Goal: Find specific page/section: Find specific page/section

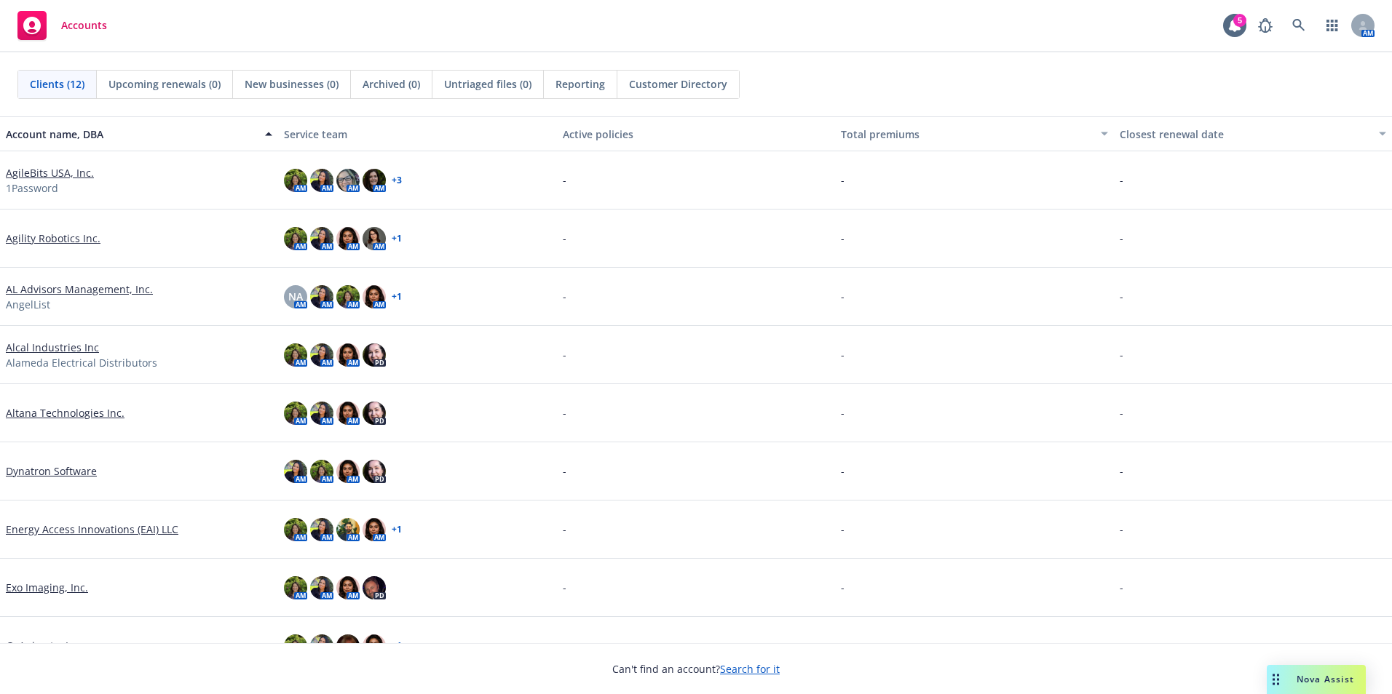
click at [1318, 679] on span "Nova Assist" at bounding box center [1326, 679] width 58 height 12
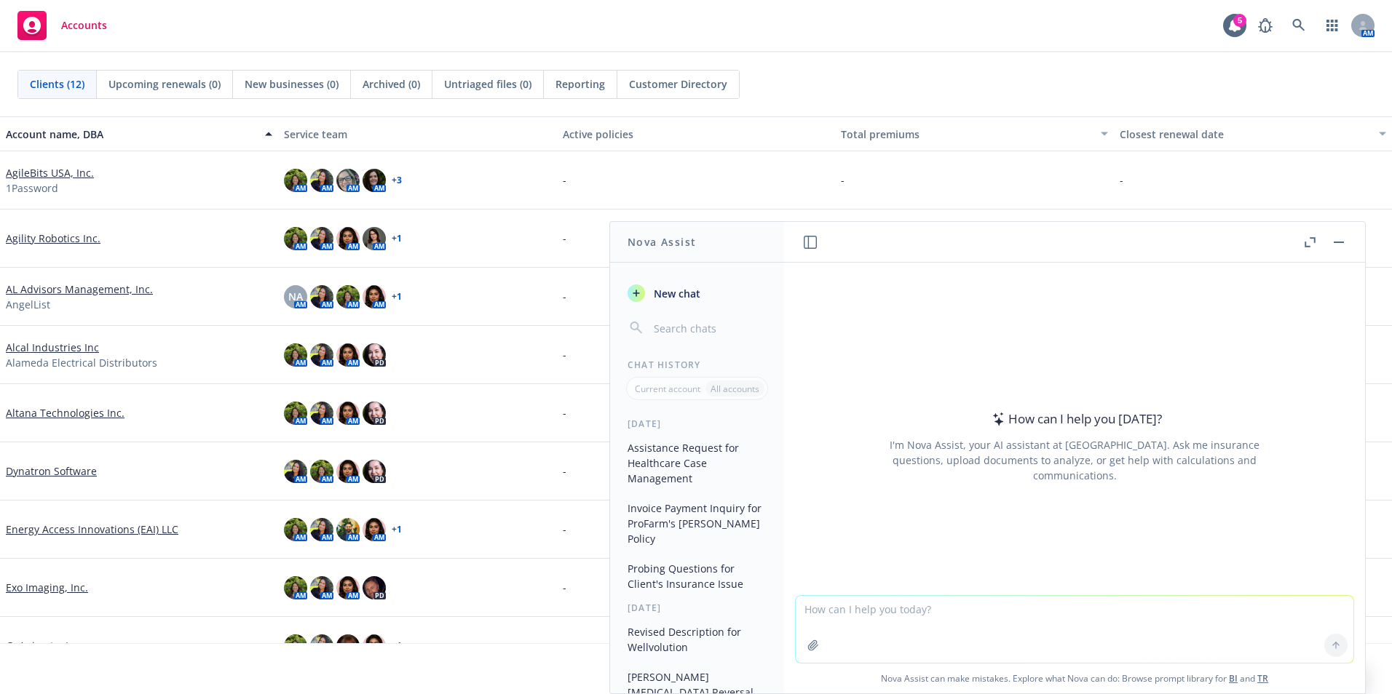
click at [992, 609] on textarea at bounding box center [1075, 629] width 558 height 67
paste textarea
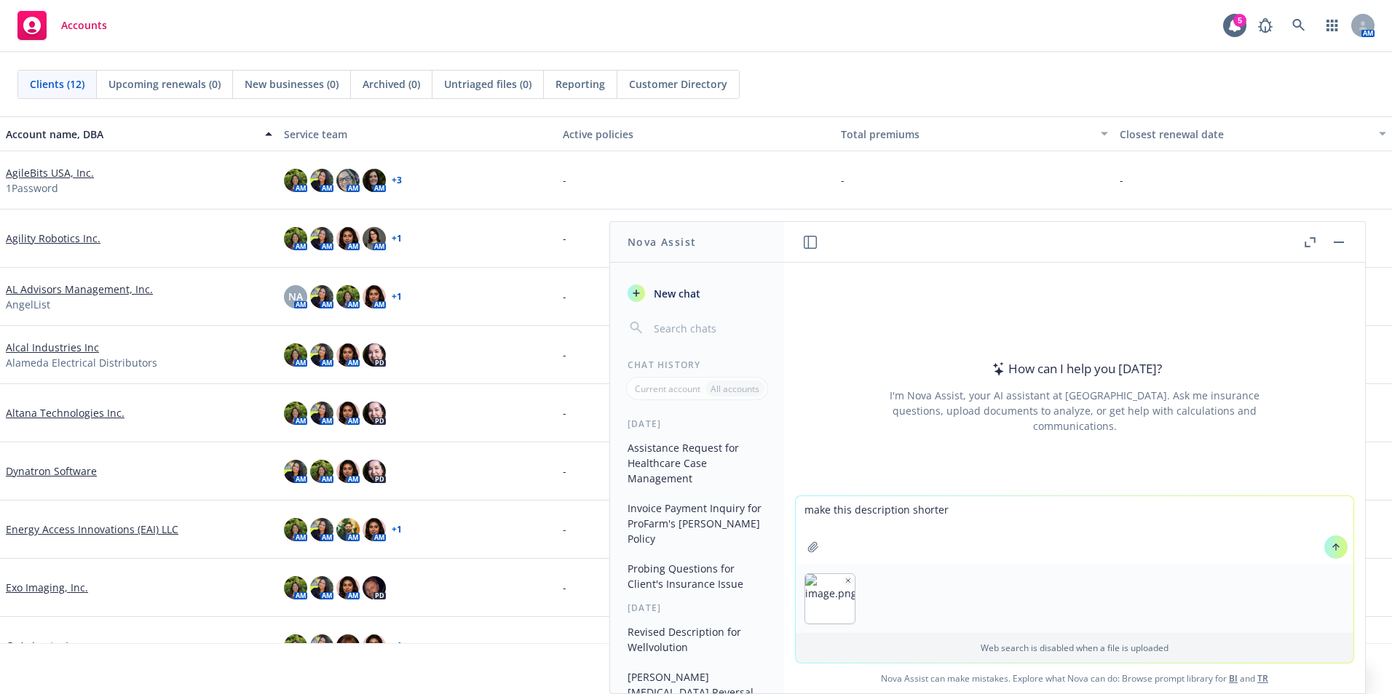
type textarea "make this description shorter"
click at [1333, 547] on icon at bounding box center [1336, 546] width 6 height 3
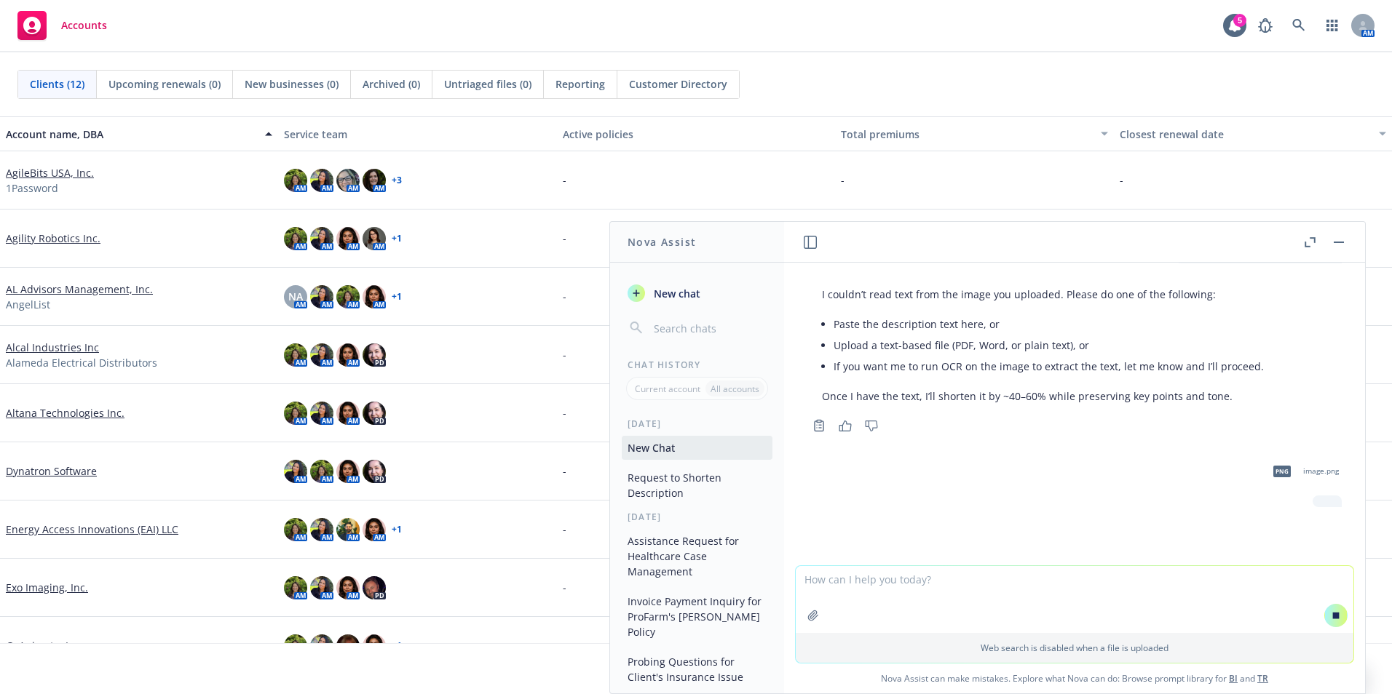
scroll to position [71, 0]
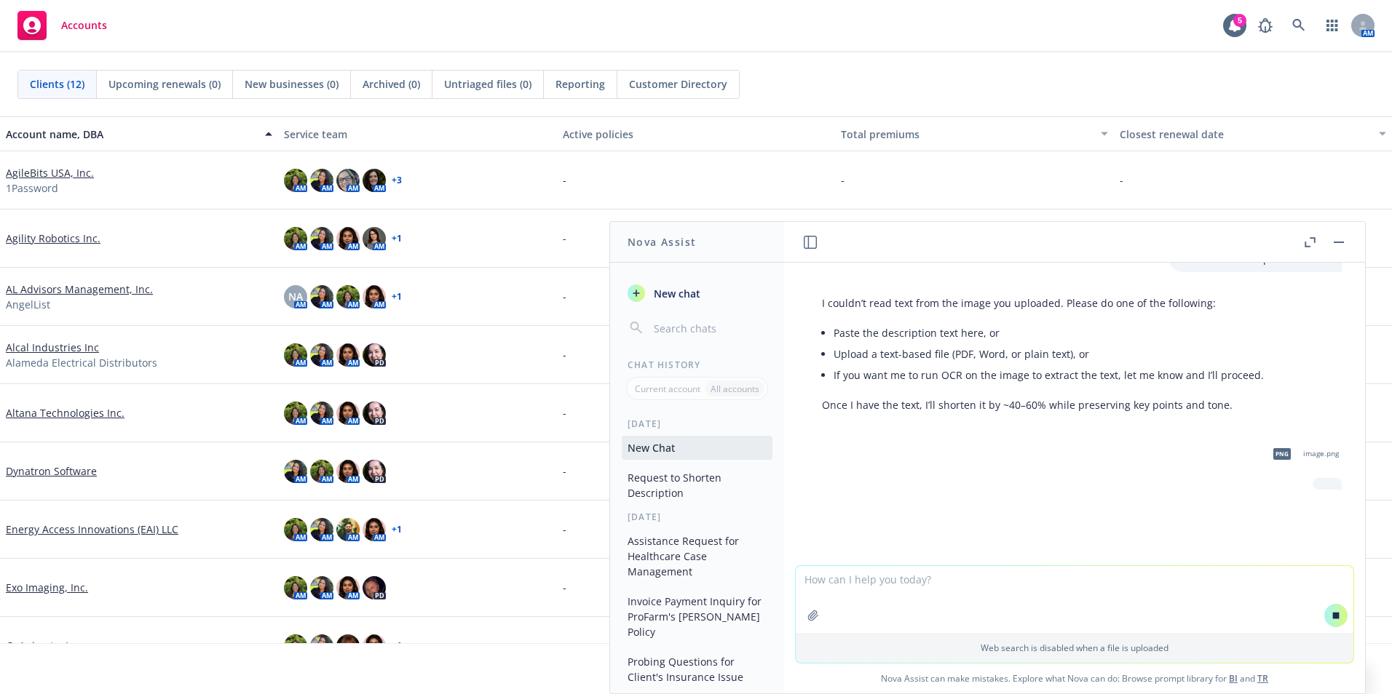
click at [40, 474] on link "Dynatron Software" at bounding box center [51, 471] width 91 height 15
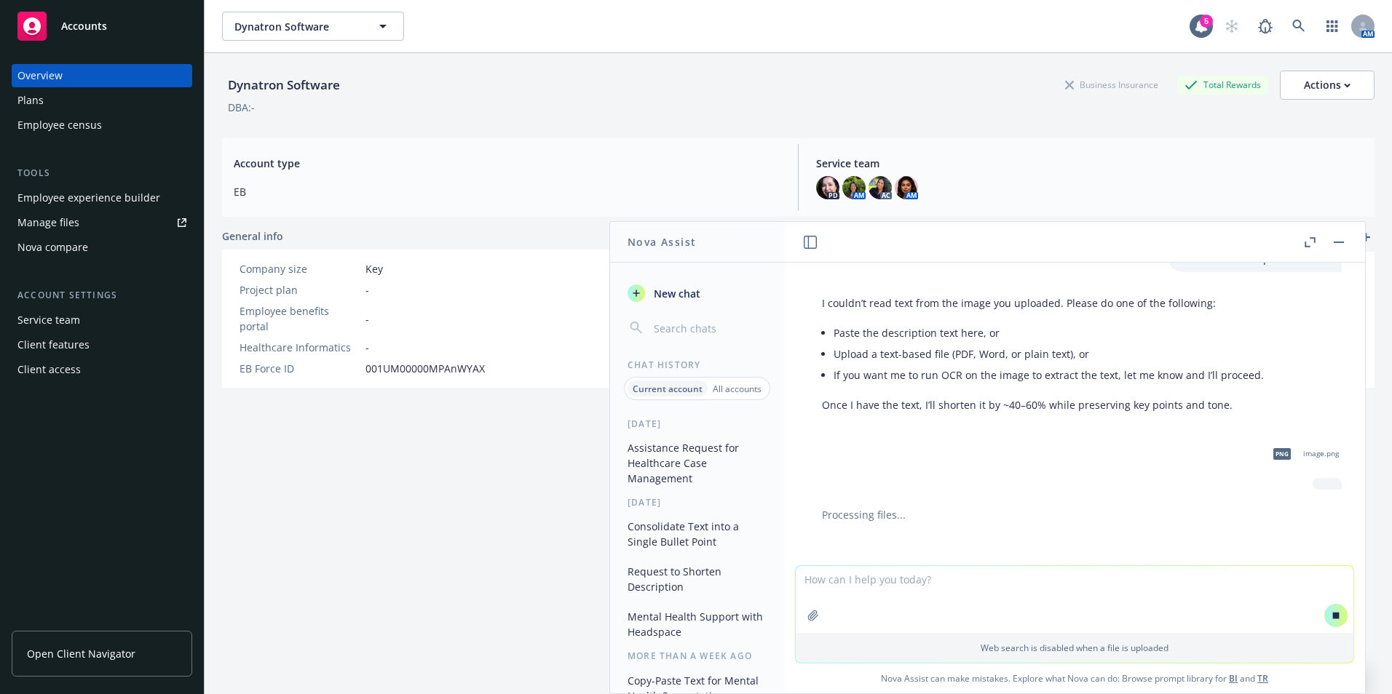
scroll to position [80, 0]
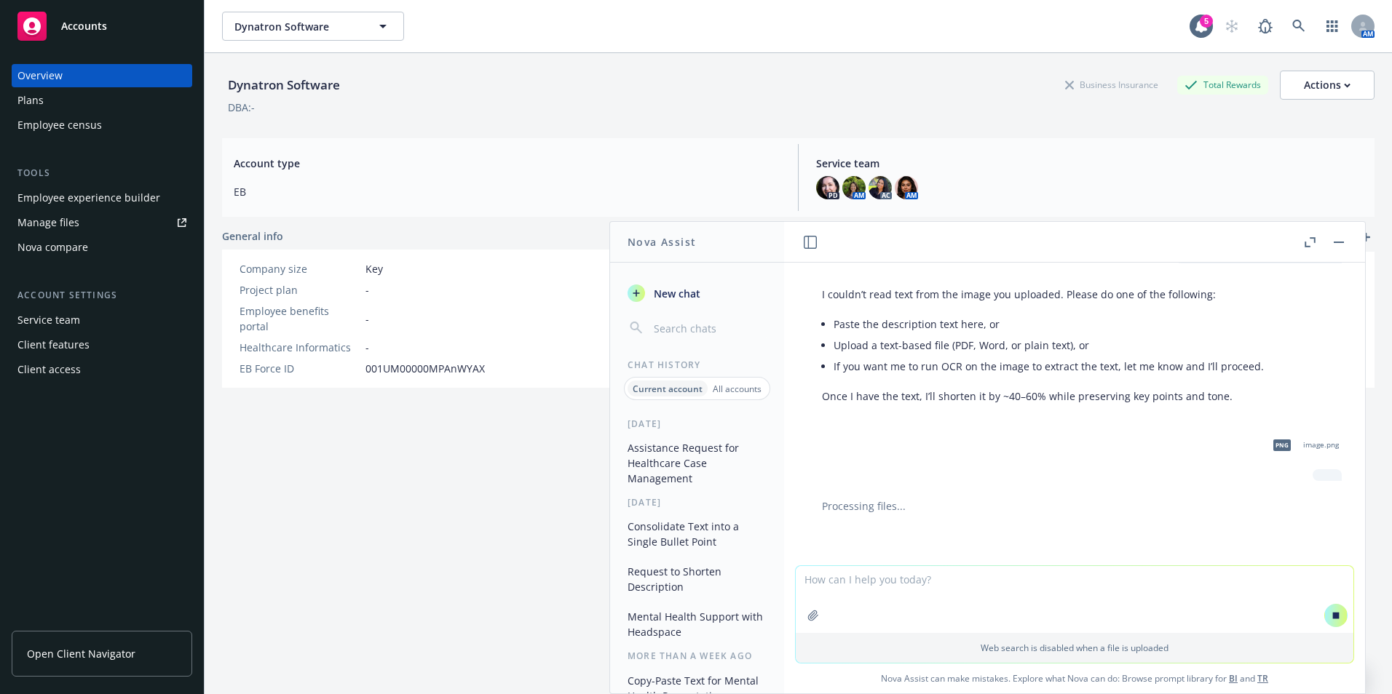
click at [472, 565] on div "Dynatron Software Business Insurance Total Rewards Actions DBA: - Account type …" at bounding box center [798, 391] width 1152 height 677
click at [135, 650] on link "Open Client Navigator" at bounding box center [102, 654] width 181 height 46
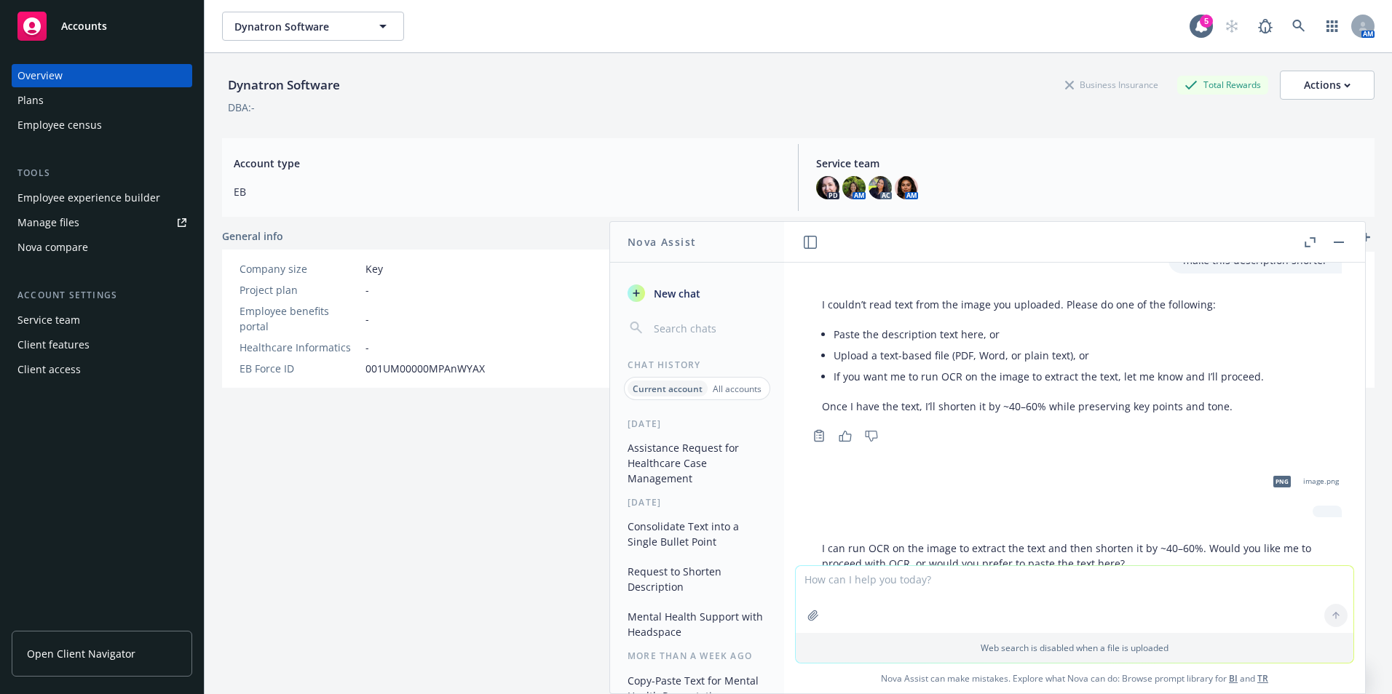
scroll to position [143, 0]
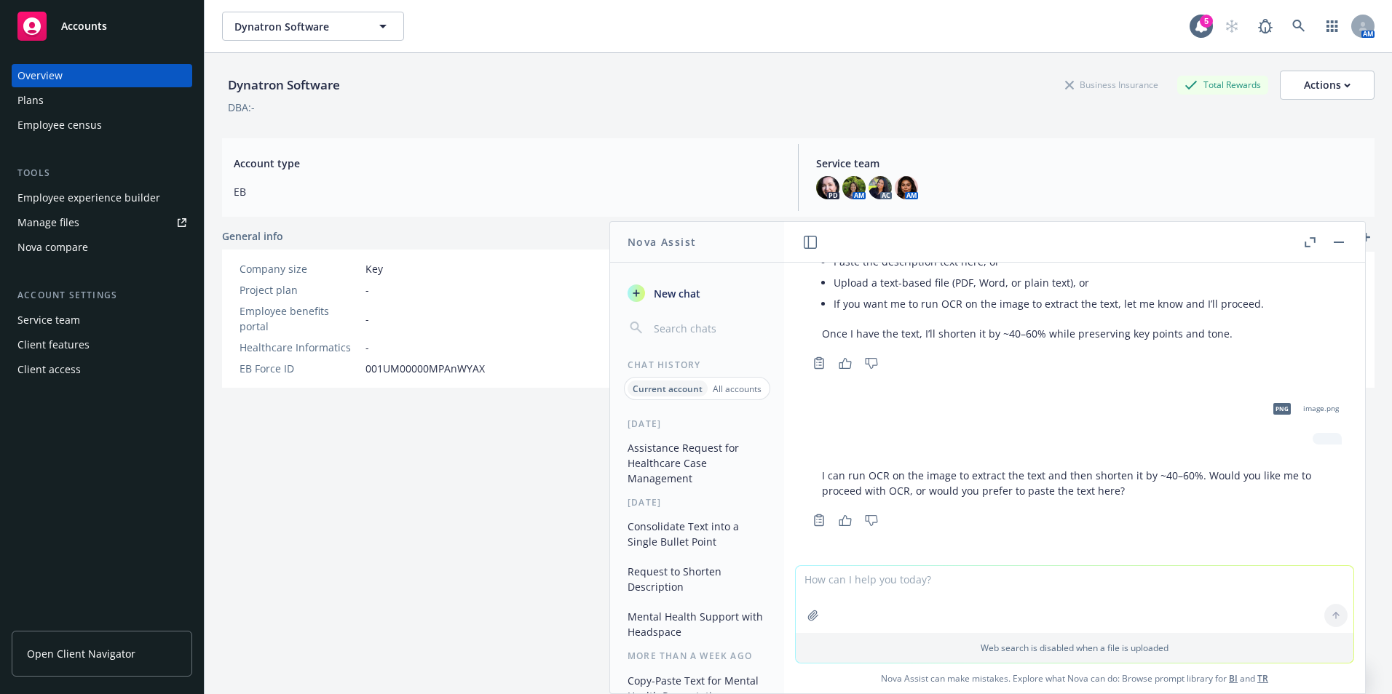
click at [521, 468] on div "Dynatron Software Business Insurance Total Rewards Actions DBA: - Account type …" at bounding box center [798, 391] width 1152 height 677
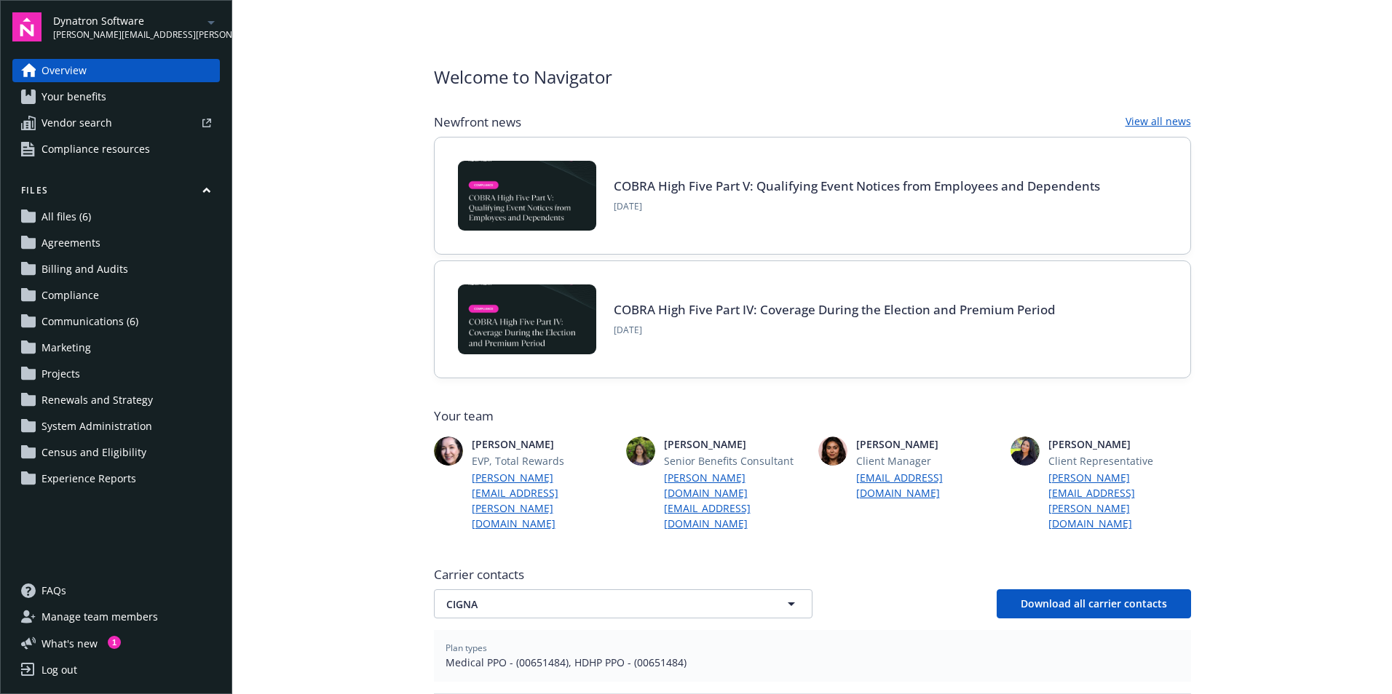
click at [96, 437] on span "System Administration" at bounding box center [96, 426] width 111 height 23
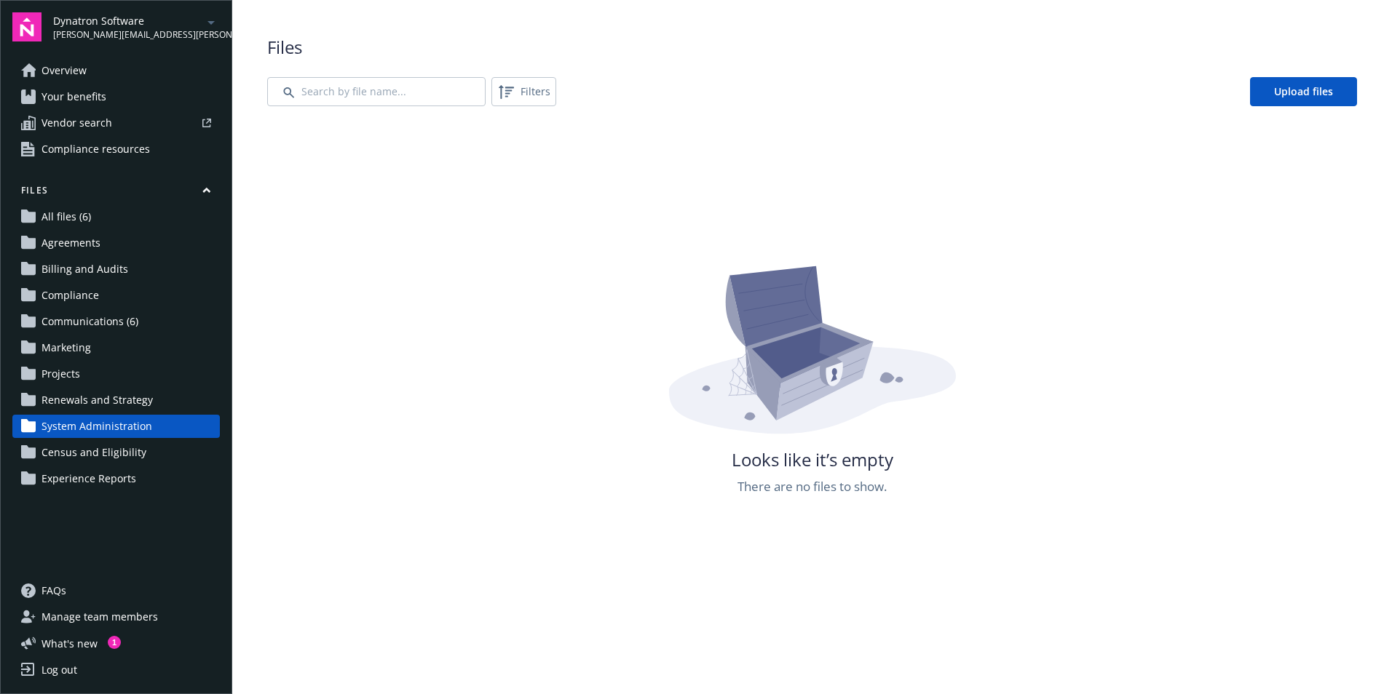
click at [73, 220] on span "All files (6)" at bounding box center [66, 216] width 50 height 23
